Goal: Register for event/course

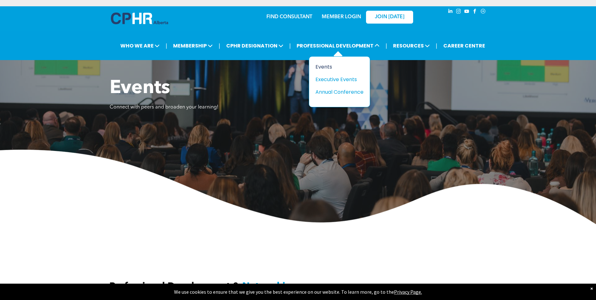
click at [323, 67] on div "Events" at bounding box center [336, 67] width 43 height 8
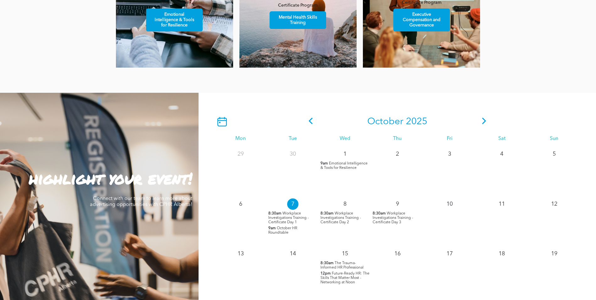
scroll to position [565, 0]
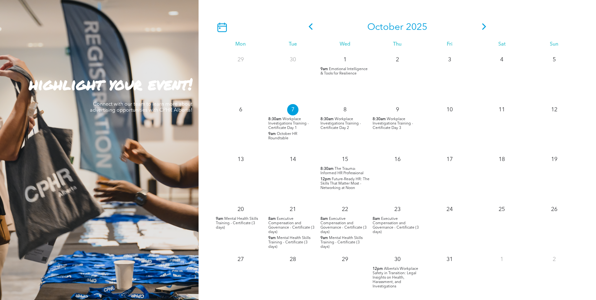
click at [396, 276] on span "Alberta’s Workplace Safety in Transition: Legal Insights on Health, Harassment,…" at bounding box center [396, 277] width 46 height 21
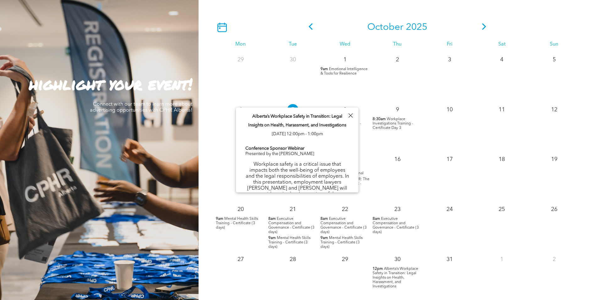
click at [395, 274] on span "Alberta’s Workplace Safety in Transition: Legal Insights on Health, Harassment,…" at bounding box center [396, 277] width 46 height 21
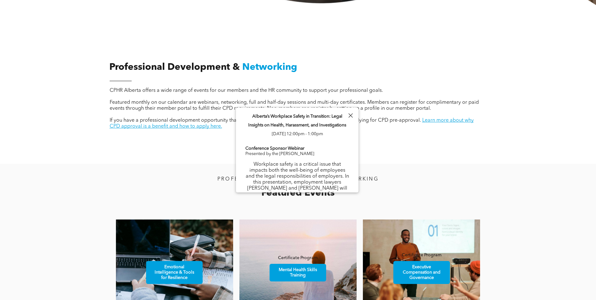
scroll to position [188, 0]
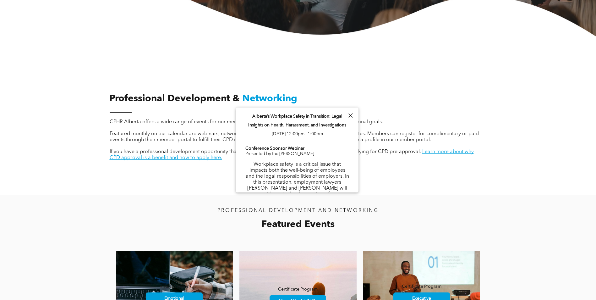
click at [452, 201] on div "PROFESSIONAL DEVELOPMENT AND NETWORKING Featured Events Virtual Session Emotion…" at bounding box center [298, 285] width 596 height 181
click at [217, 178] on div "Professional Development & Networking CPHR Alberta offers a wide range of event…" at bounding box center [298, 136] width 377 height 118
click at [350, 117] on div at bounding box center [350, 115] width 8 height 8
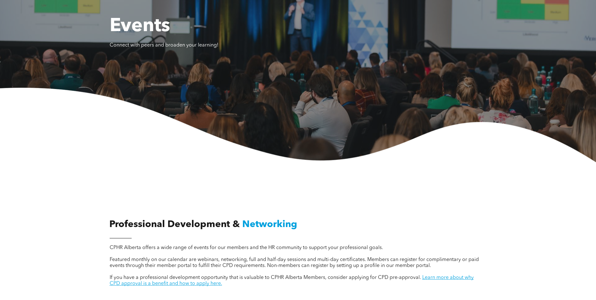
scroll to position [0, 0]
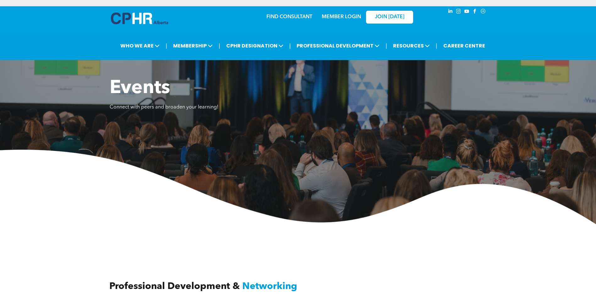
click at [338, 17] on link "MEMBER LOGIN" at bounding box center [341, 16] width 39 height 5
